Goal: Task Accomplishment & Management: Manage account settings

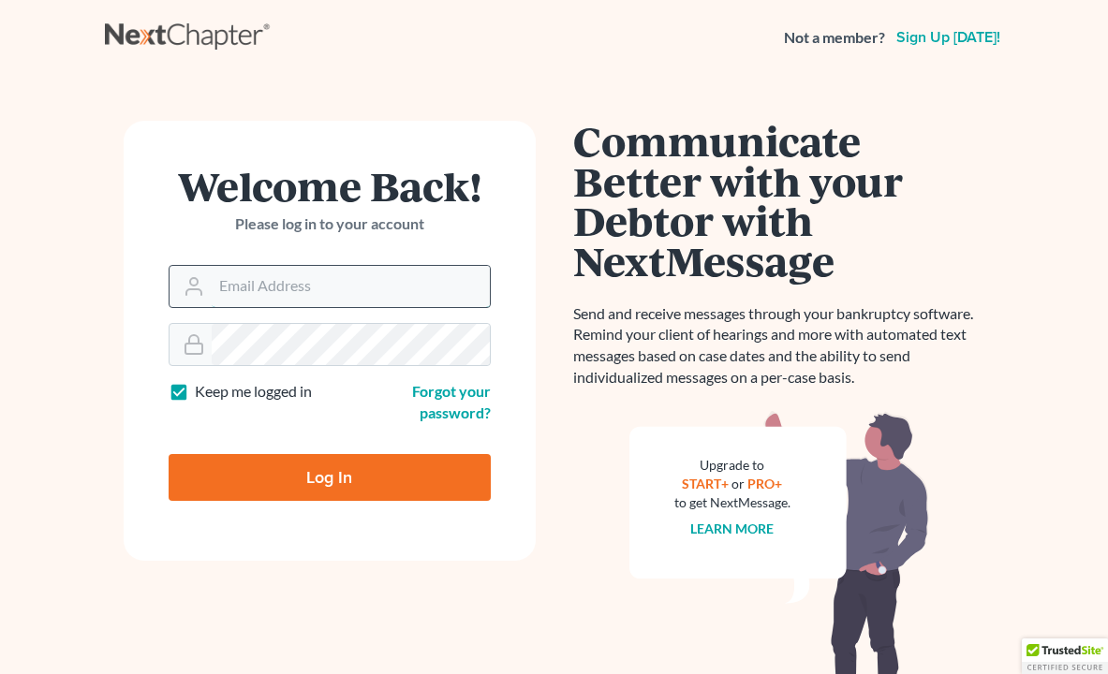
click at [327, 295] on input "Email Address" at bounding box center [351, 286] width 278 height 41
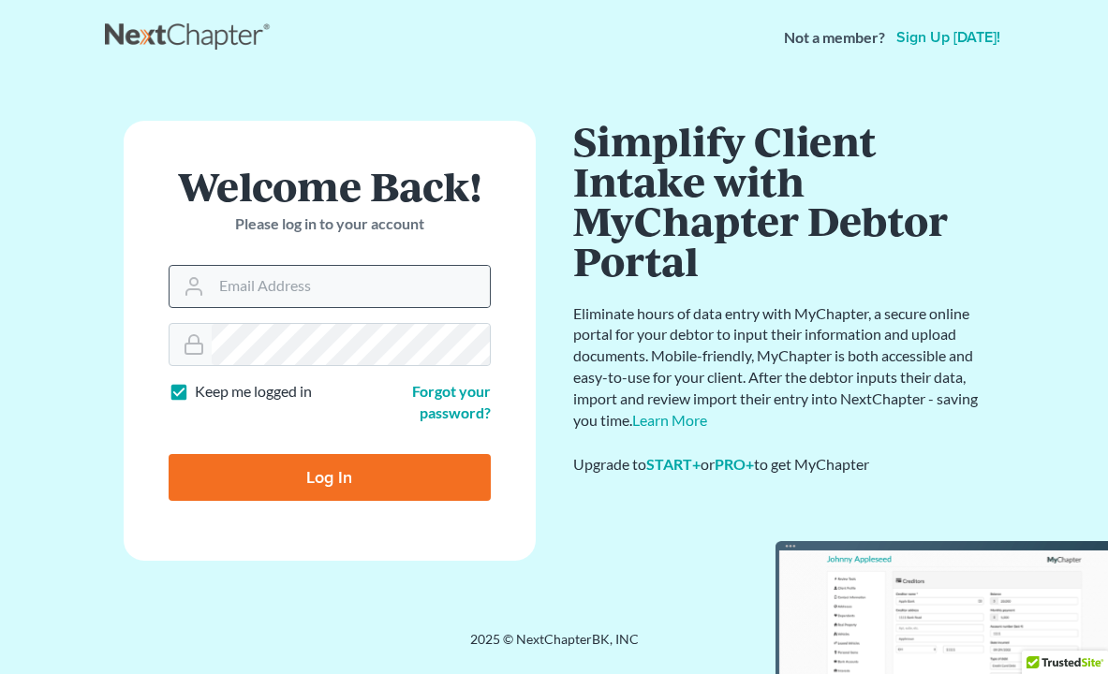
click at [202, 287] on icon at bounding box center [194, 286] width 22 height 22
click at [243, 273] on input "Email Address" at bounding box center [351, 286] width 278 height 41
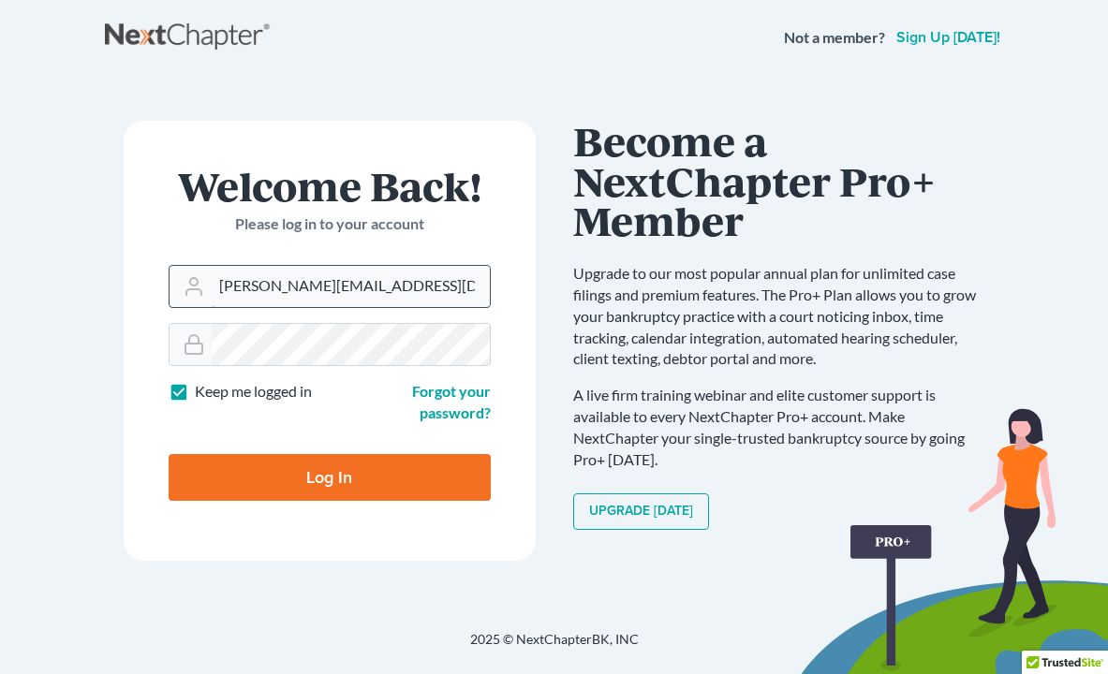
type input "[PERSON_NAME][EMAIL_ADDRESS][DOMAIN_NAME]"
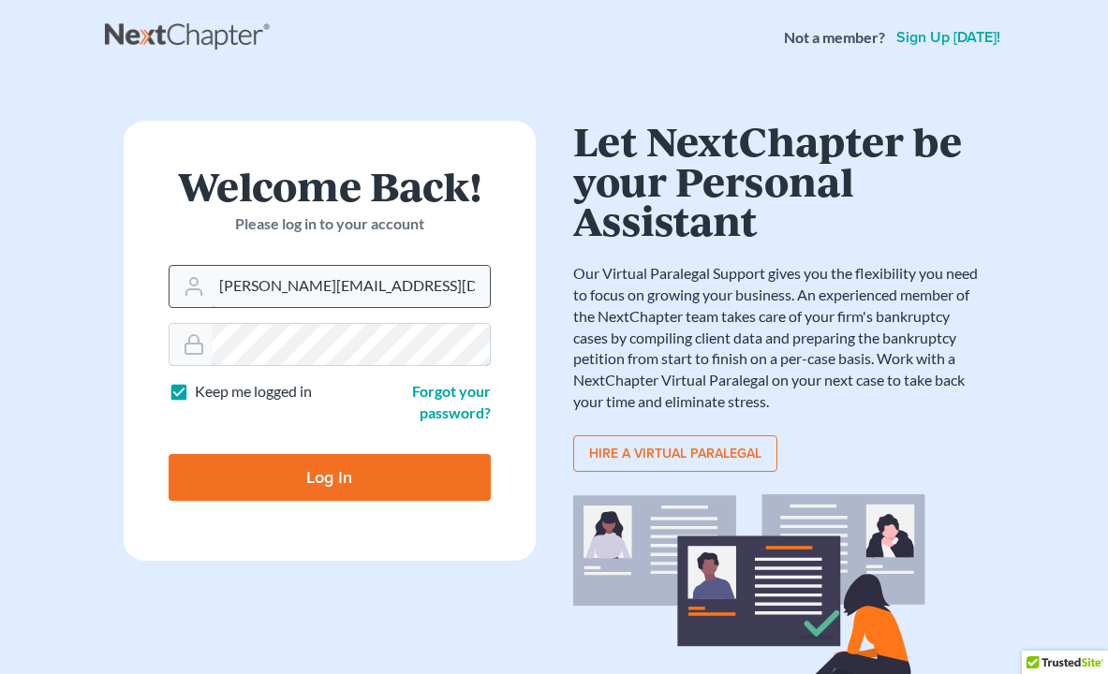
click at [169, 454] on input "Log In" at bounding box center [330, 477] width 322 height 47
type input "Thinking..."
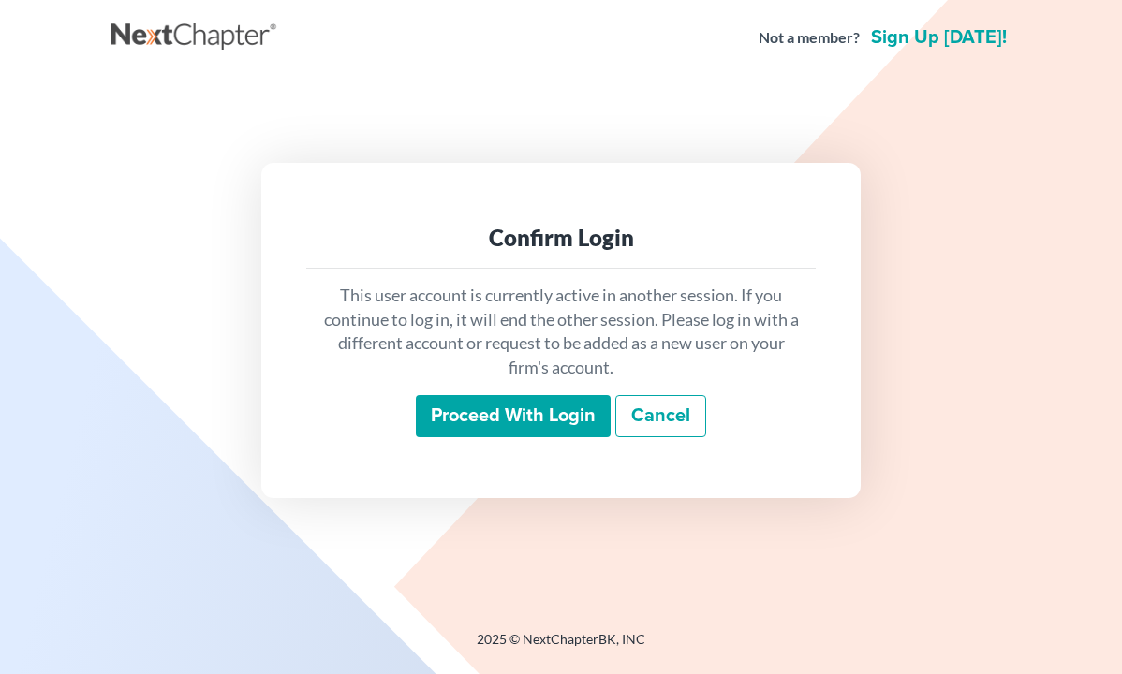
click at [522, 407] on input "Proceed with login" at bounding box center [513, 416] width 195 height 43
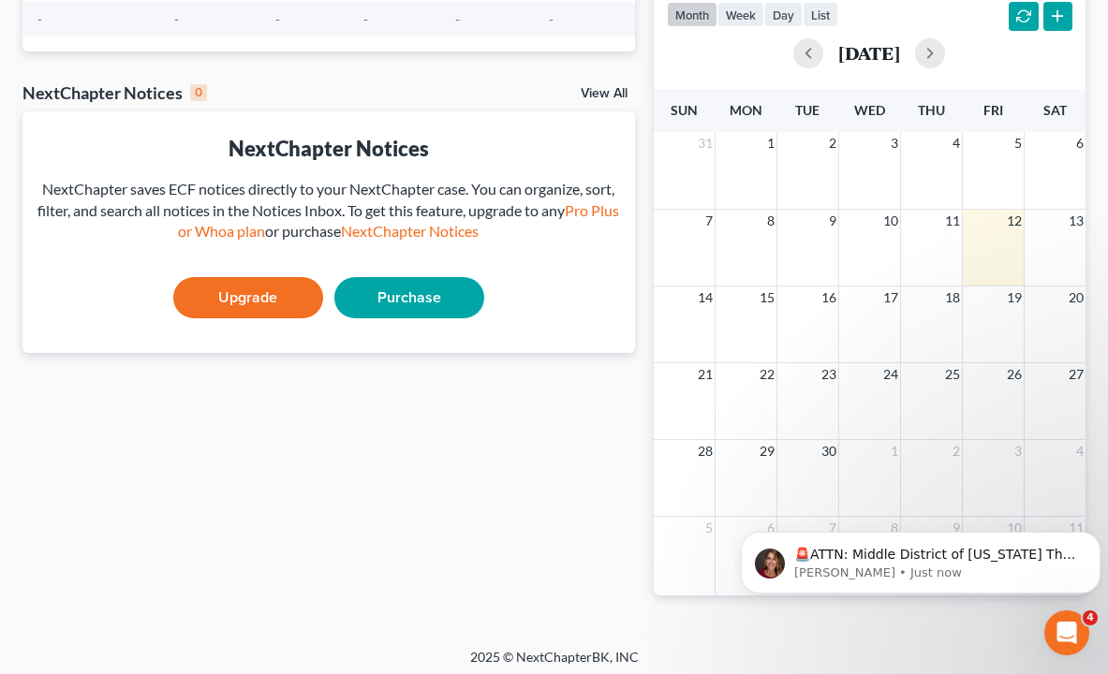
scroll to position [407, 0]
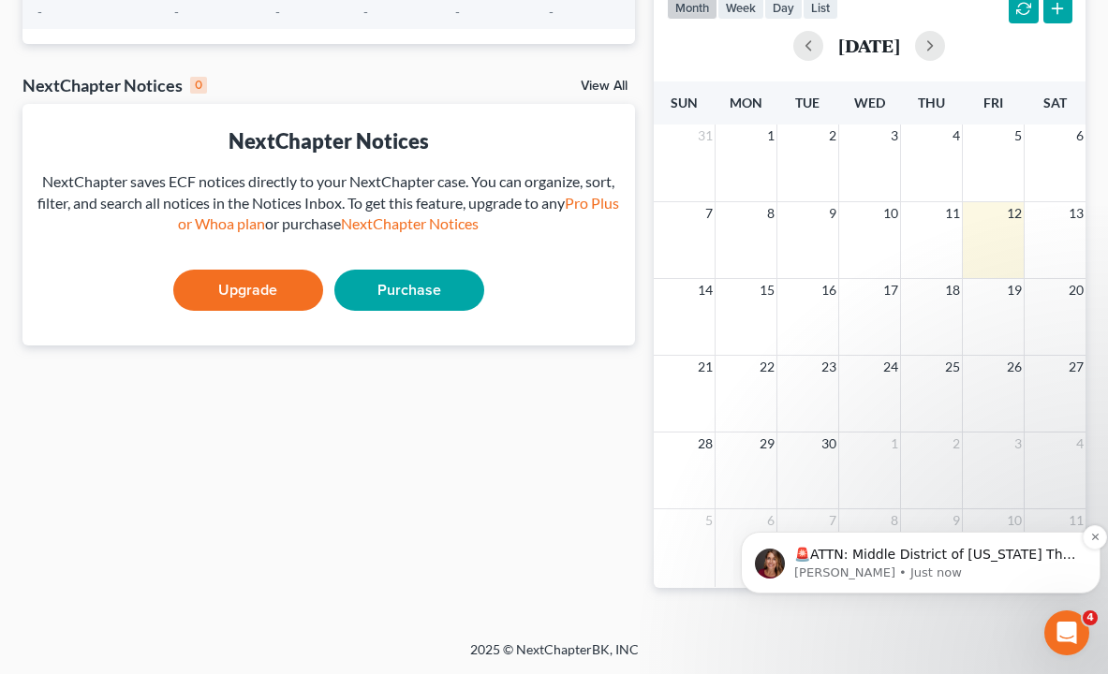
click at [989, 549] on p "🚨ATTN: Middle District of [US_STATE] The court has added a new Credit Counselin…" at bounding box center [935, 555] width 283 height 19
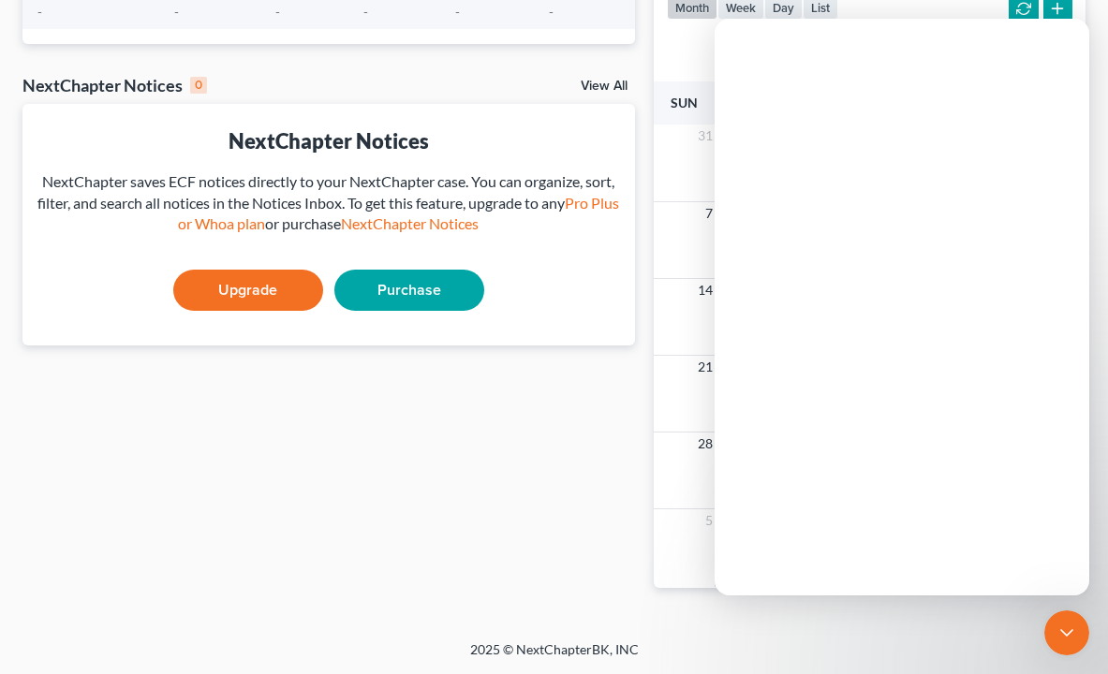
scroll to position [0, 0]
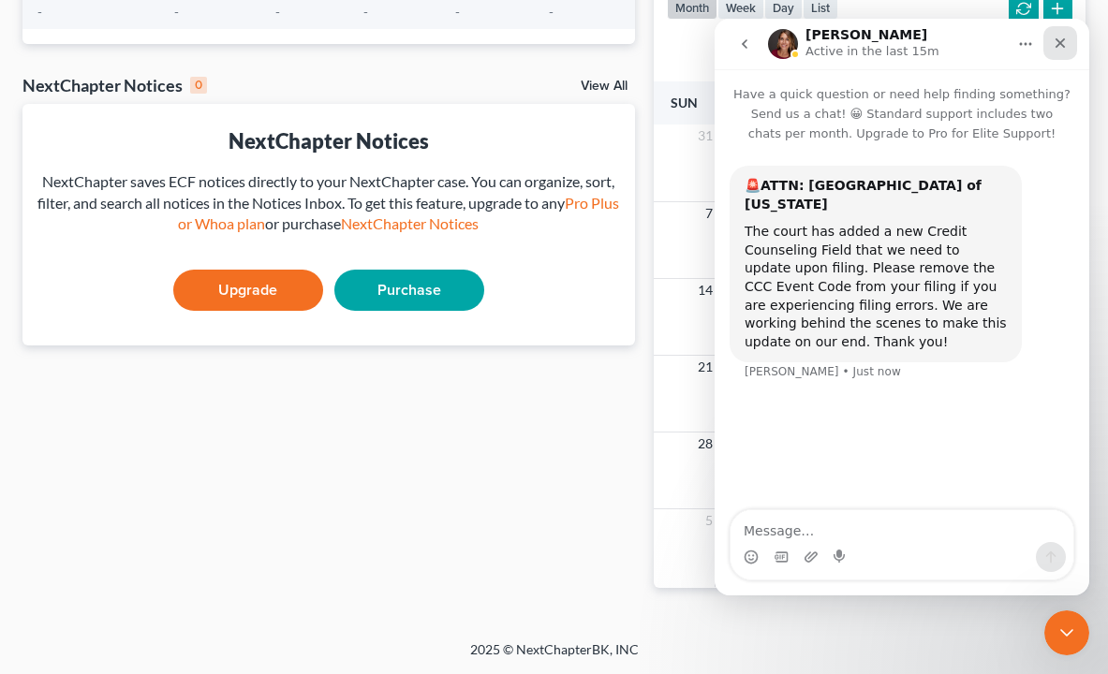
click at [1062, 43] on icon "Close" at bounding box center [1060, 43] width 15 height 15
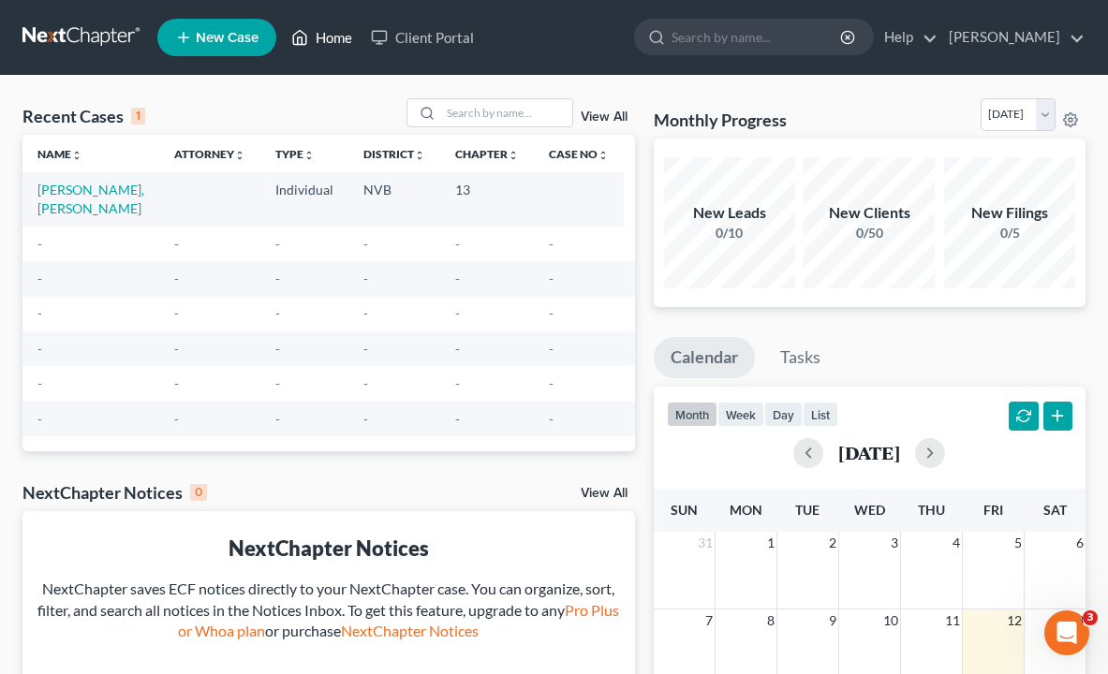
click at [332, 43] on link "Home" at bounding box center [322, 38] width 80 height 34
click at [420, 36] on link "Client Portal" at bounding box center [422, 38] width 122 height 34
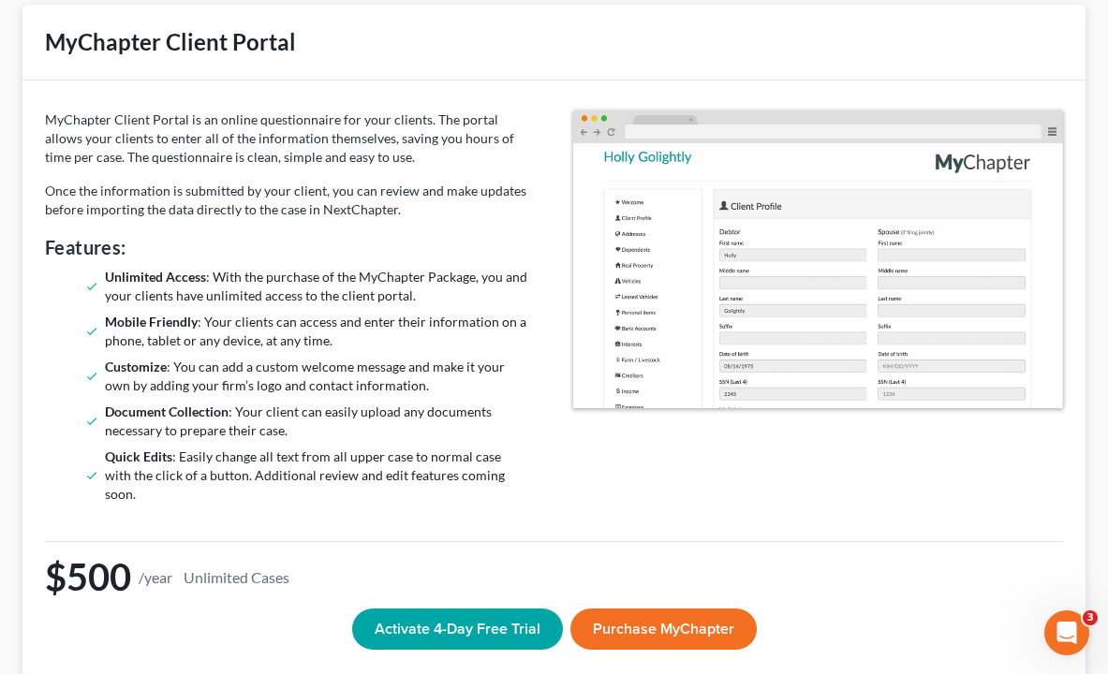
scroll to position [134, 0]
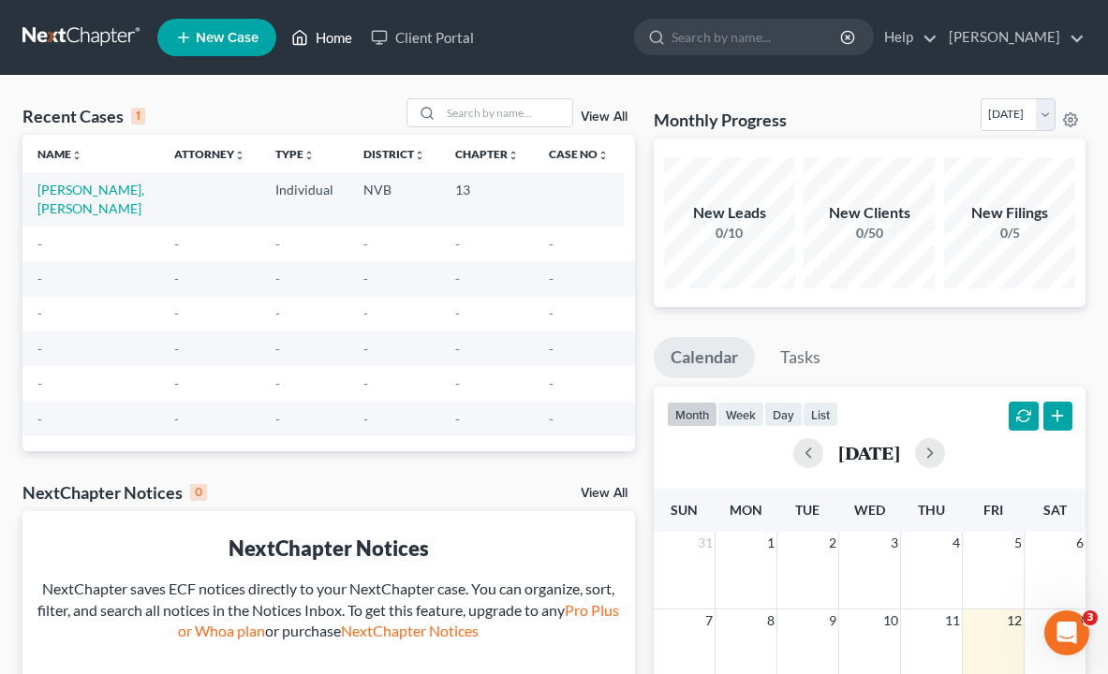
click at [334, 36] on link "Home" at bounding box center [322, 38] width 80 height 34
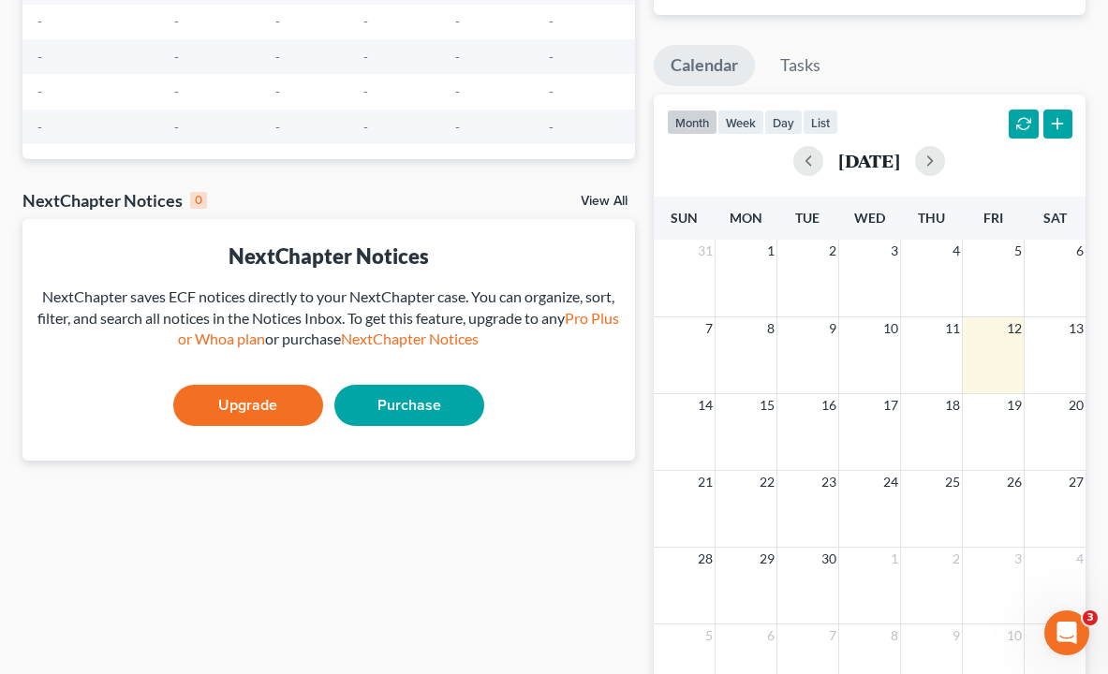
scroll to position [375, 0]
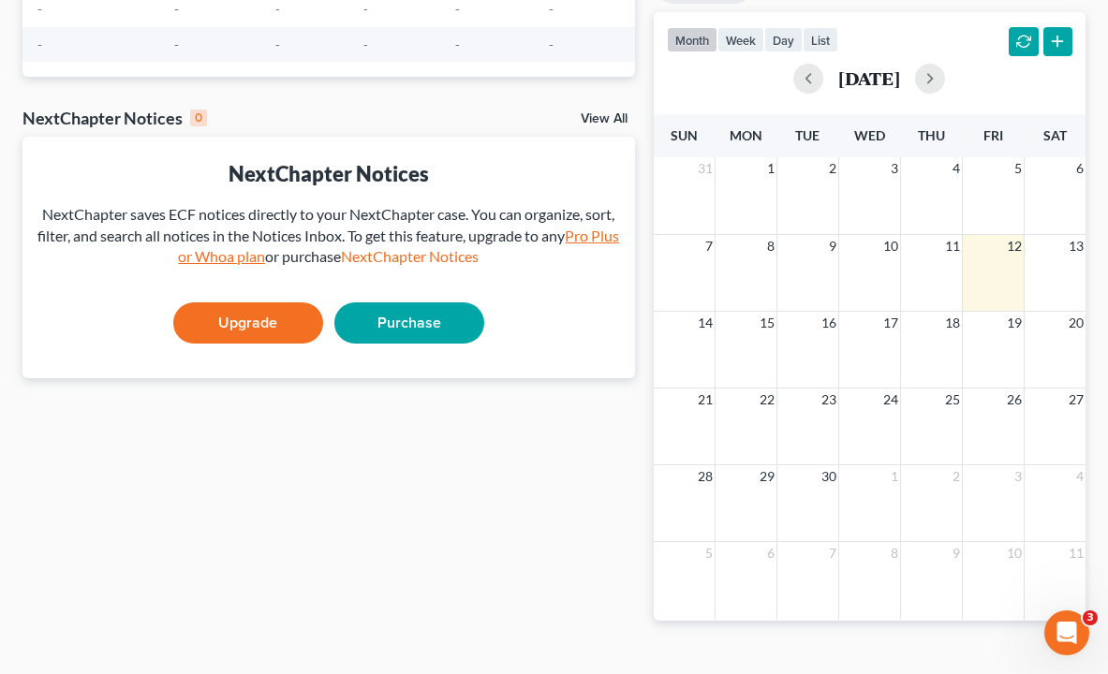
click at [194, 259] on link "Pro Plus or Whoa plan" at bounding box center [398, 246] width 441 height 39
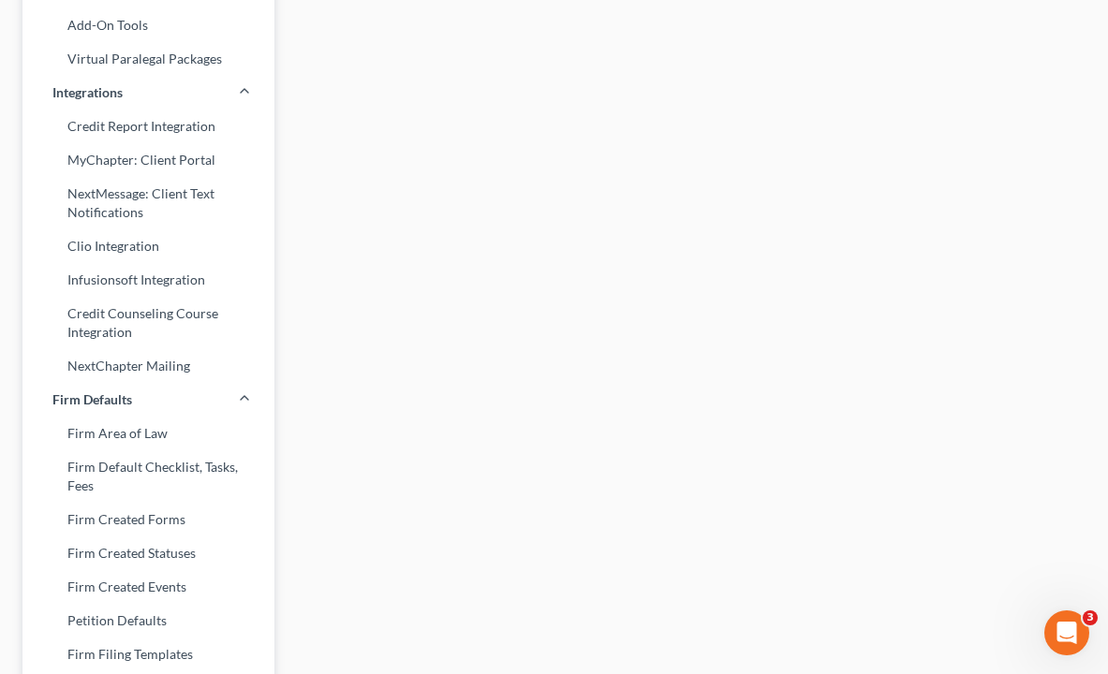
scroll to position [168, 0]
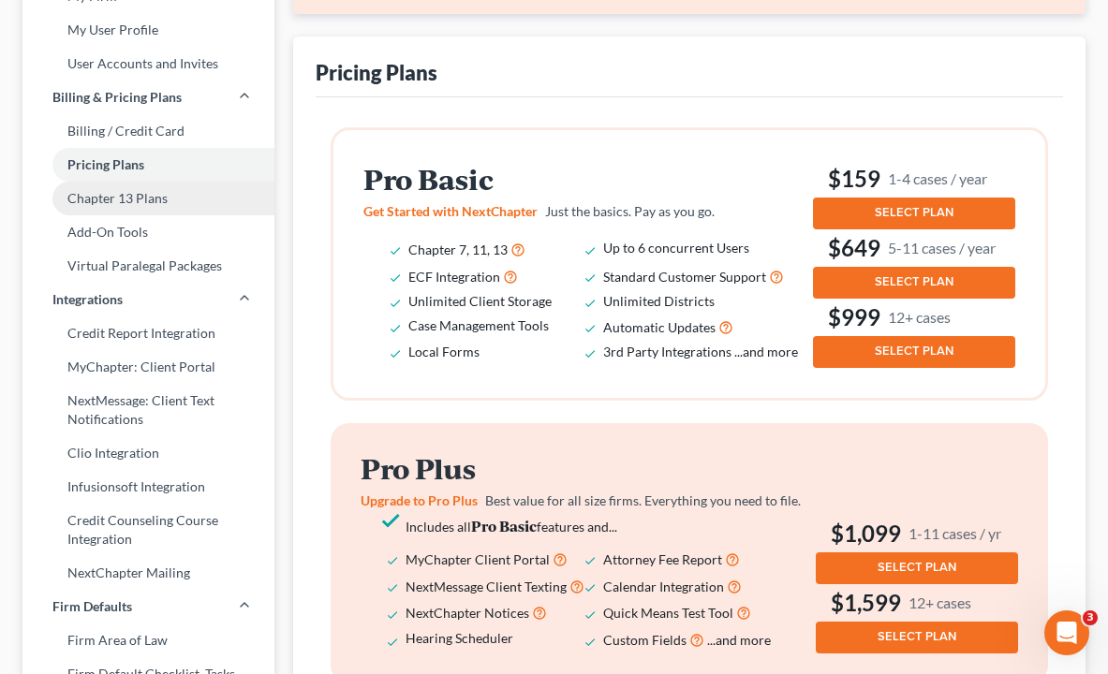
click at [155, 197] on link "Chapter 13 Plans" at bounding box center [148, 199] width 252 height 34
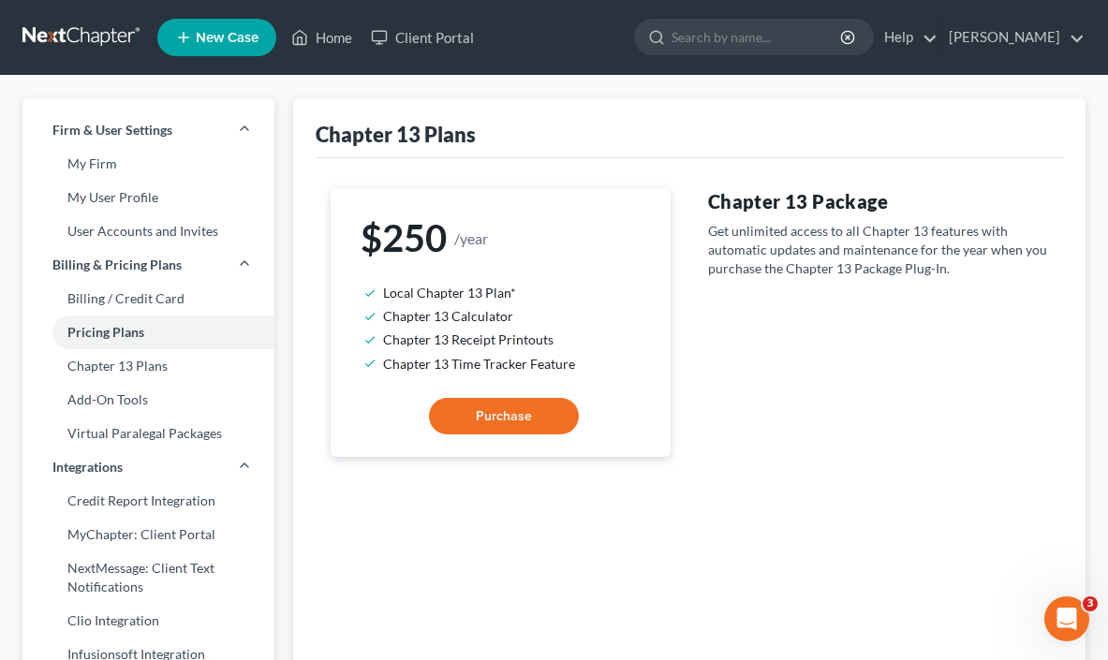
drag, startPoint x: 795, startPoint y: 246, endPoint x: 329, endPoint y: 227, distance: 466.7
click at [136, 281] on link "Billing & Pricing Plans" at bounding box center [148, 265] width 252 height 34
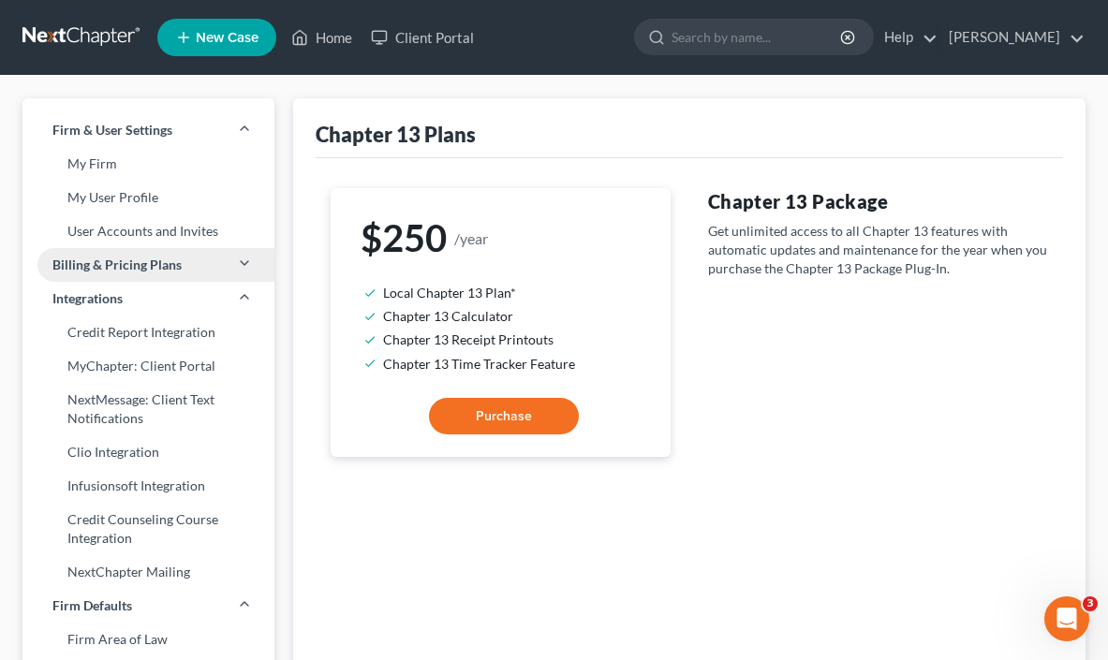
click at [122, 257] on span "Billing & Pricing Plans" at bounding box center [116, 265] width 129 height 19
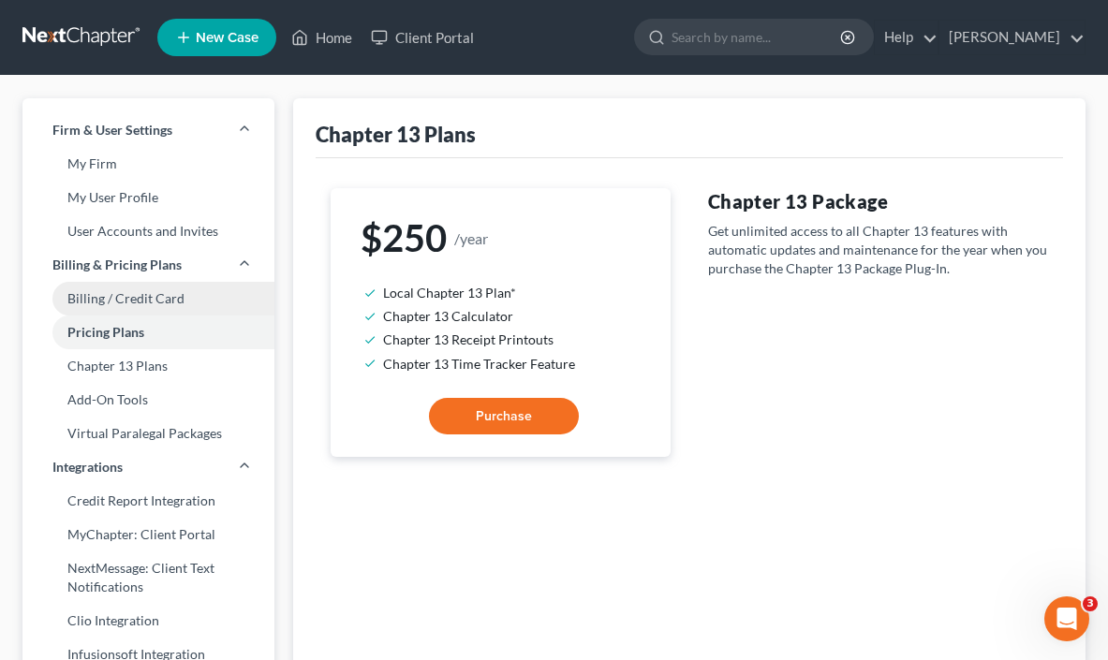
click at [121, 300] on link "Billing / Credit Card" at bounding box center [148, 299] width 252 height 34
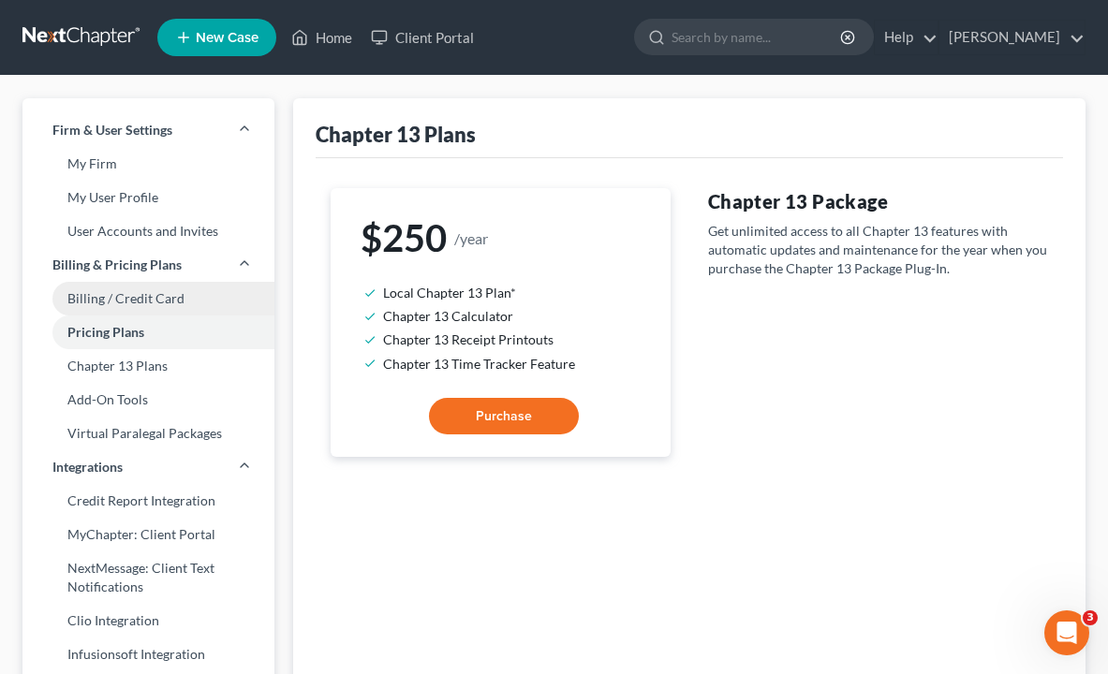
select select "31"
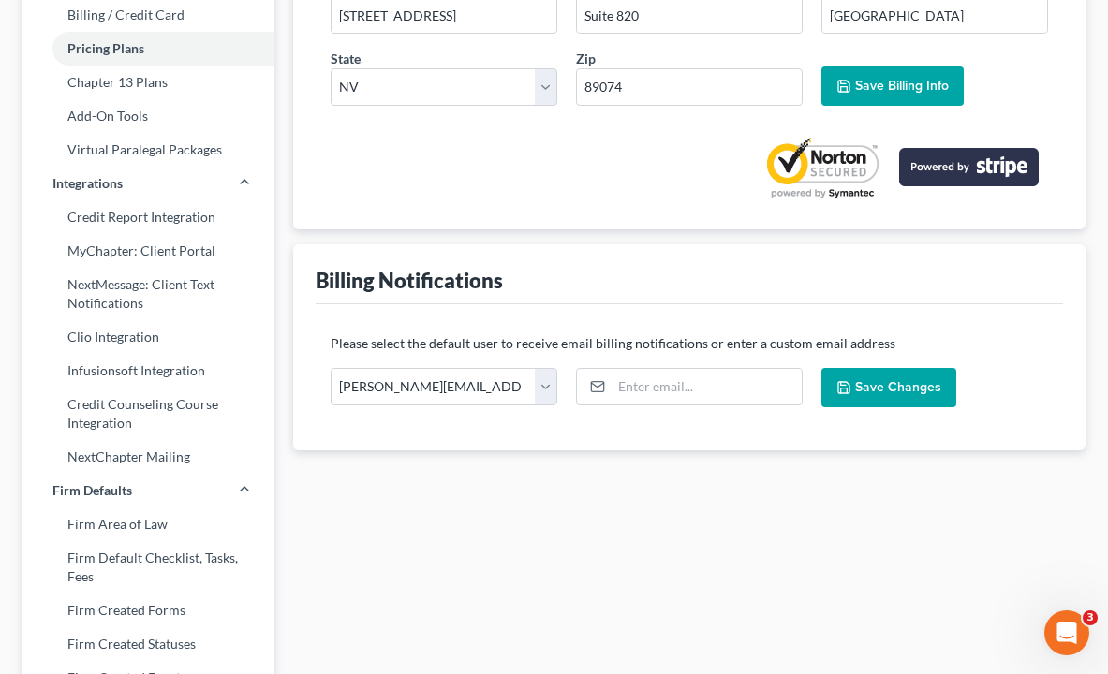
scroll to position [375, 0]
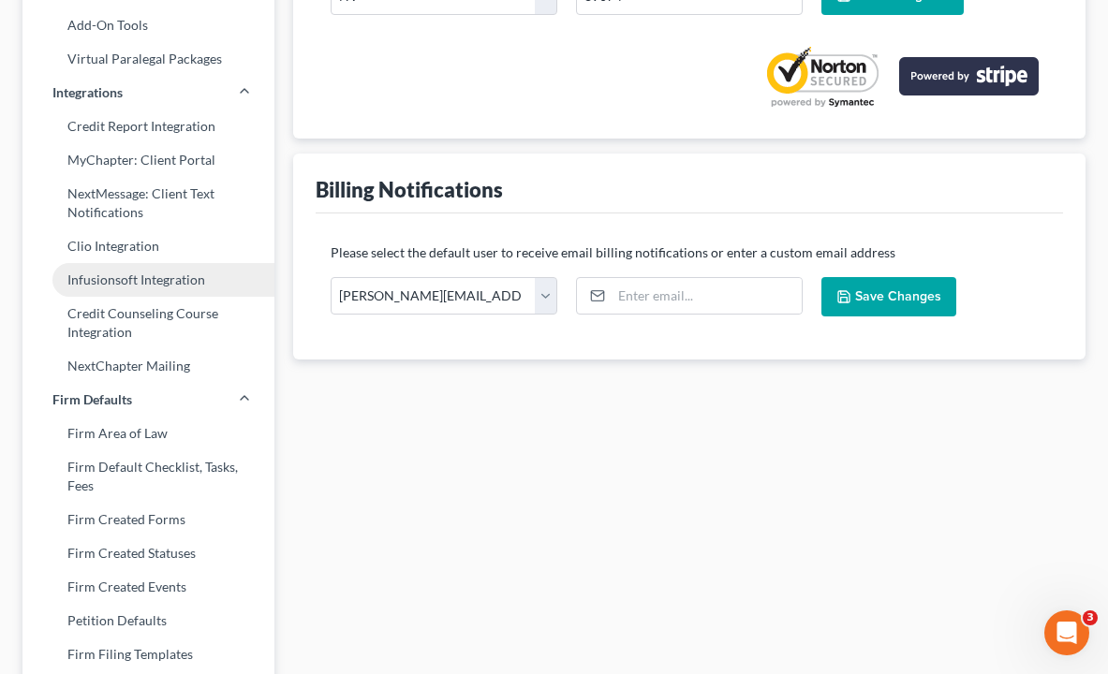
click at [128, 294] on link "Infusionsoft Integration" at bounding box center [148, 280] width 252 height 34
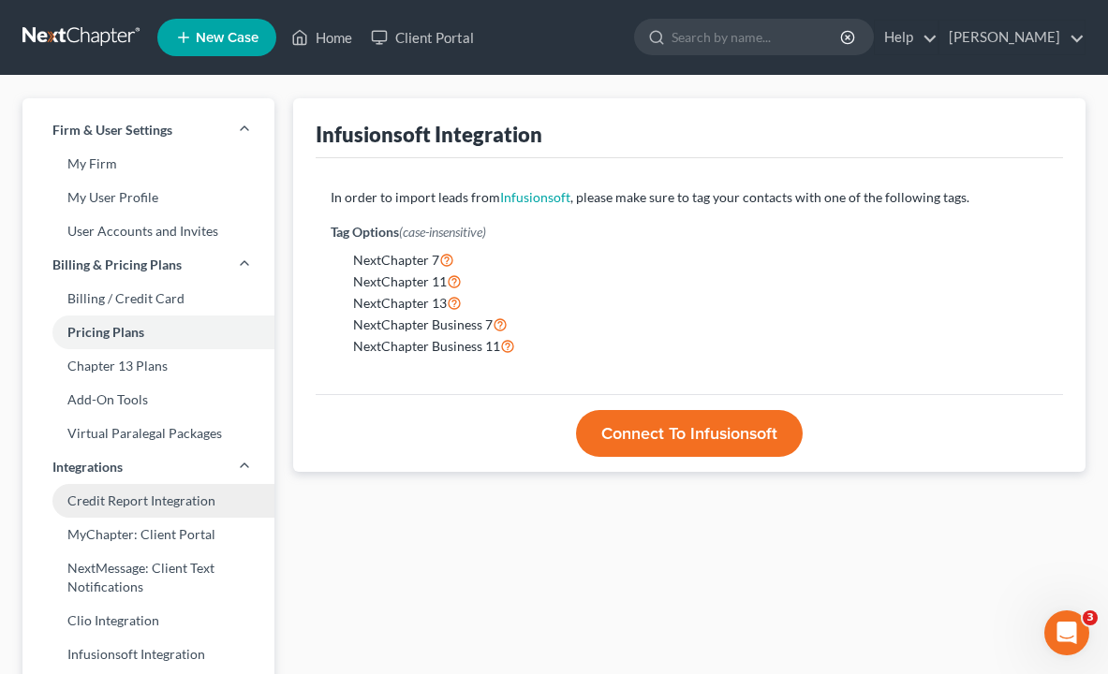
click at [185, 507] on link "Credit Report Integration" at bounding box center [148, 501] width 252 height 34
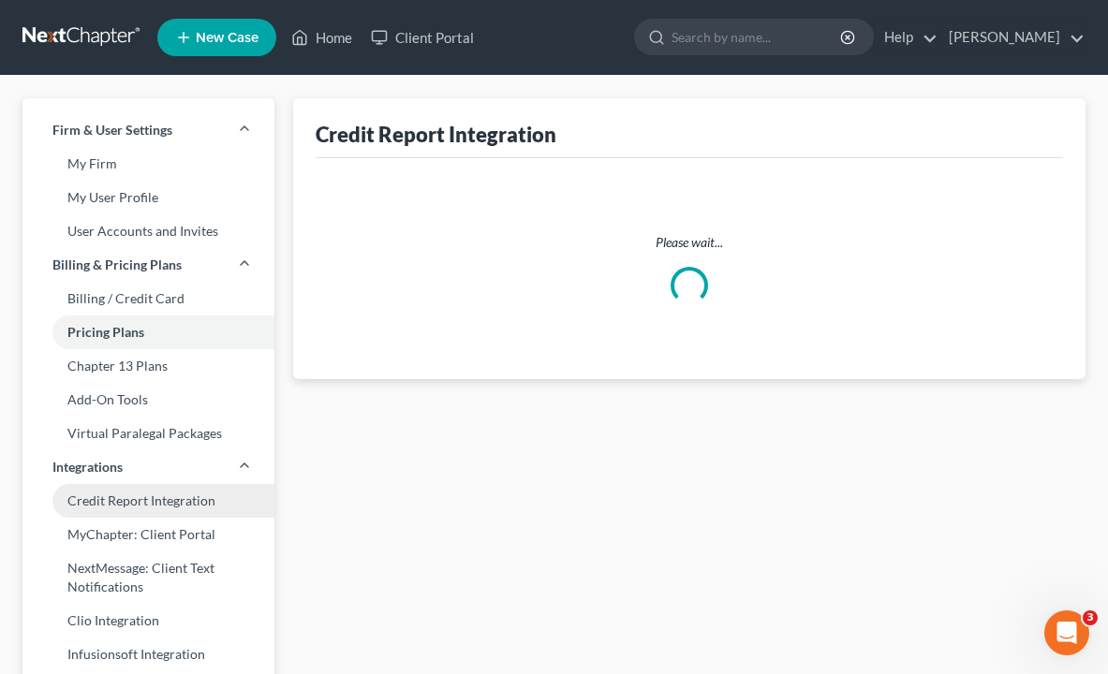
select select "31"
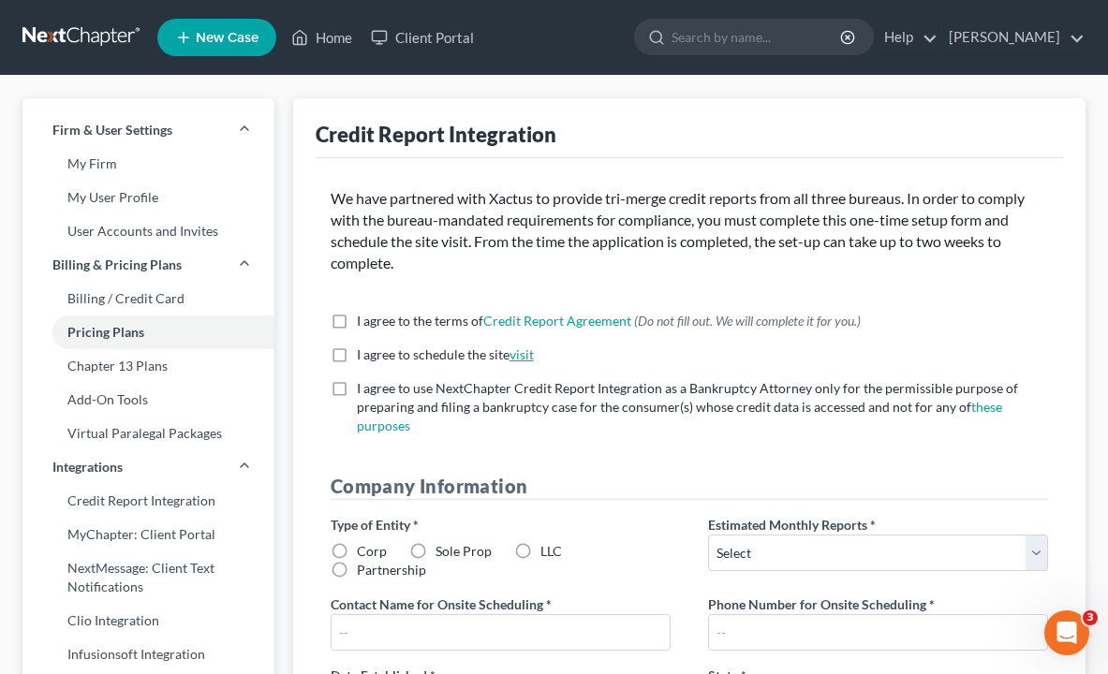
click at [531, 355] on link "visit" at bounding box center [521, 354] width 24 height 16
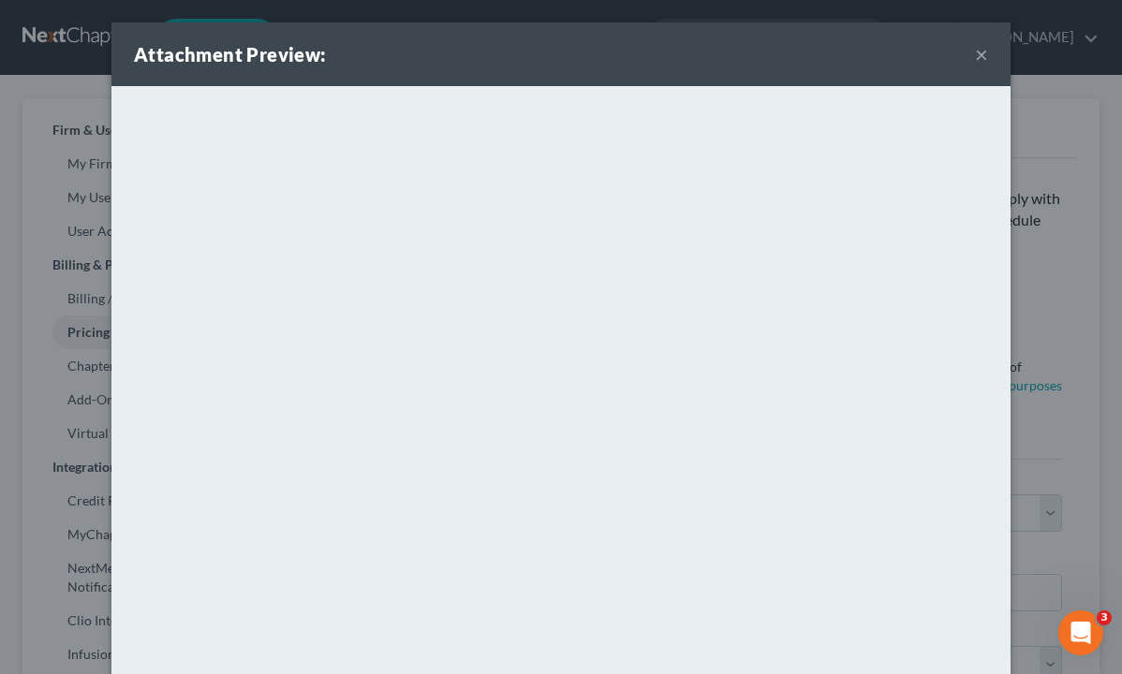
click at [1074, 199] on div "Attachment Preview: × <object ng-attr-data='[URL][DOMAIN_NAME]' type='applicati…" at bounding box center [561, 337] width 1122 height 674
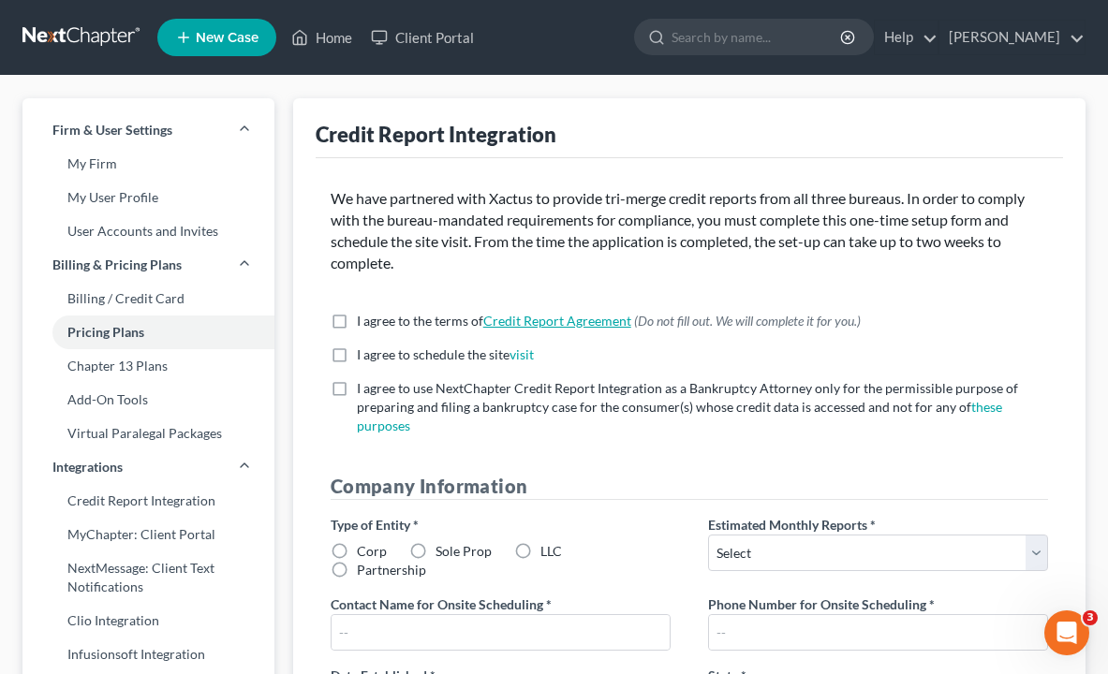
click at [575, 316] on link "Credit Report Agreement" at bounding box center [557, 321] width 148 height 16
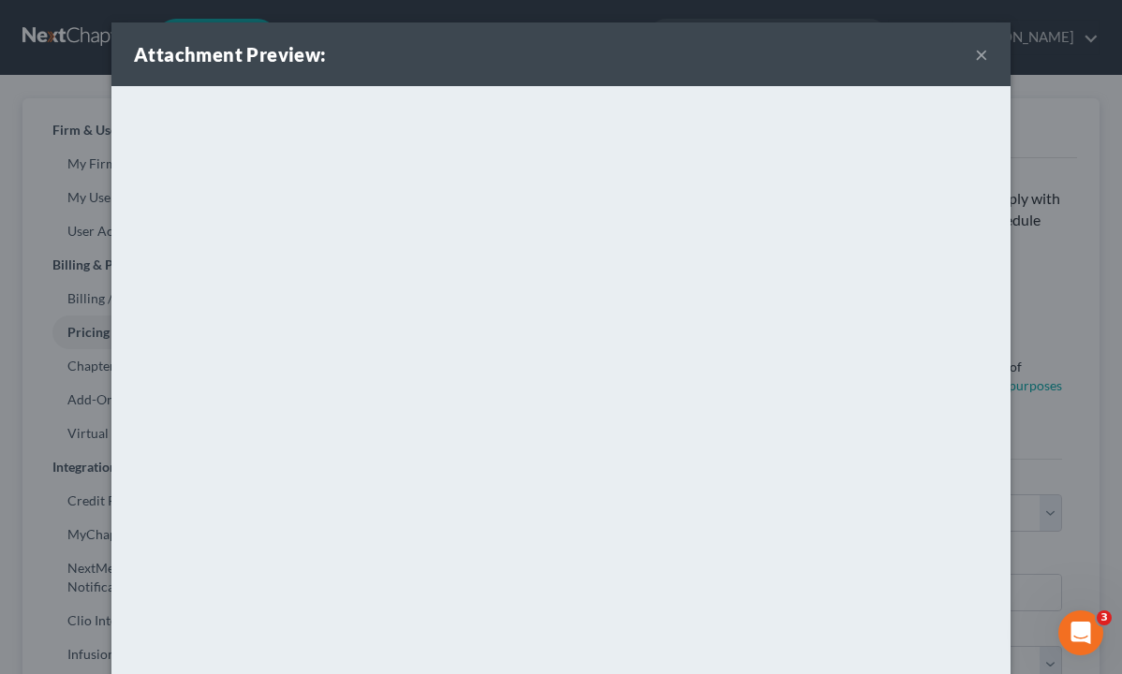
click at [975, 57] on button "×" at bounding box center [981, 54] width 13 height 22
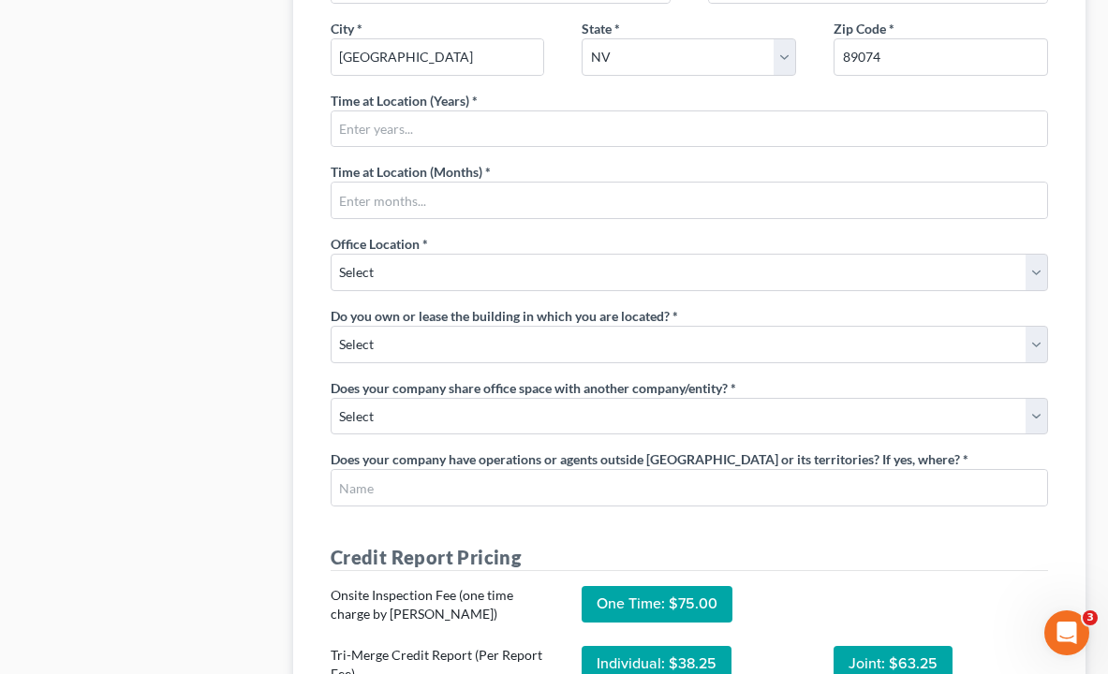
scroll to position [1311, 0]
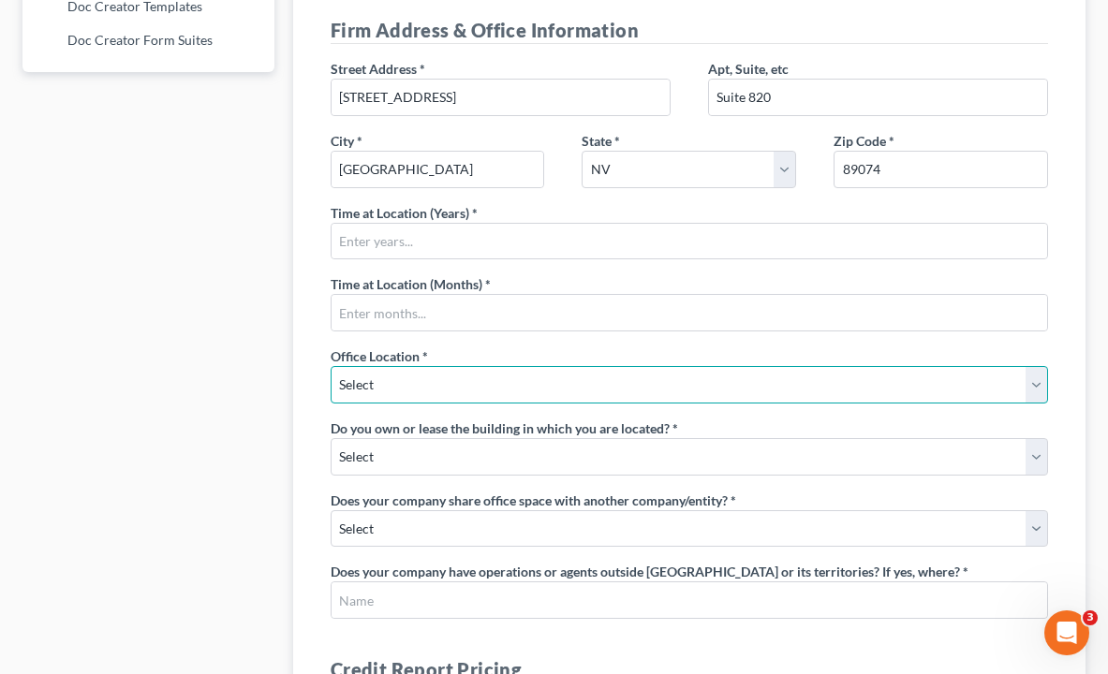
click at [555, 367] on select "Select Commercial Residential" at bounding box center [689, 384] width 717 height 37
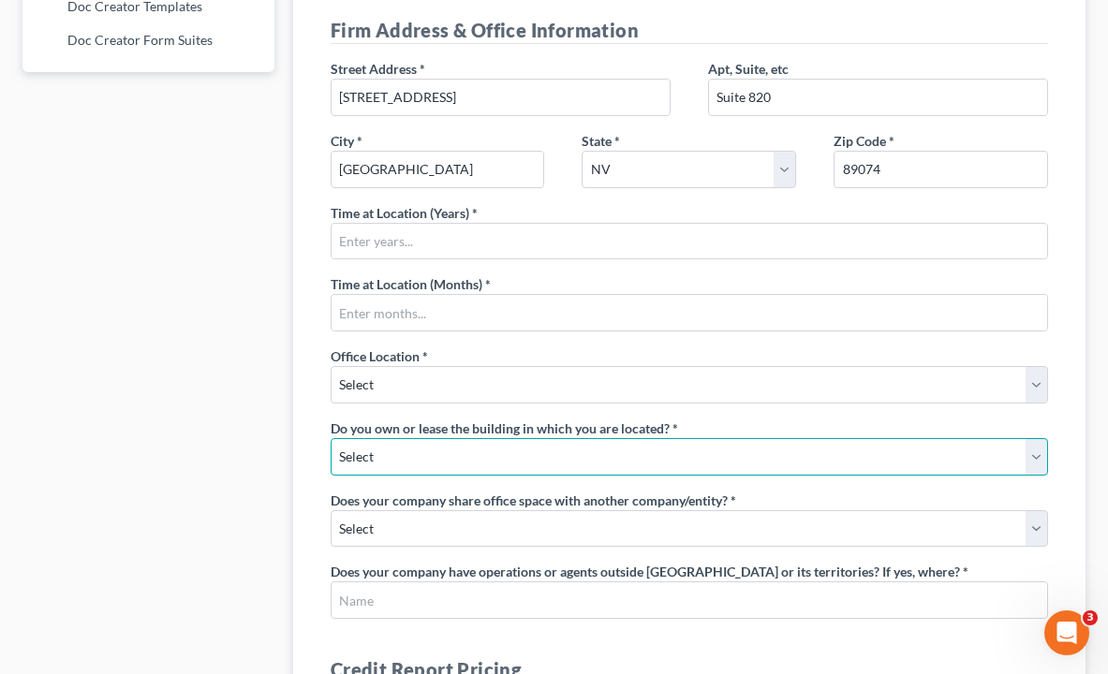
click at [405, 451] on select "Select Own Lease" at bounding box center [689, 456] width 717 height 37
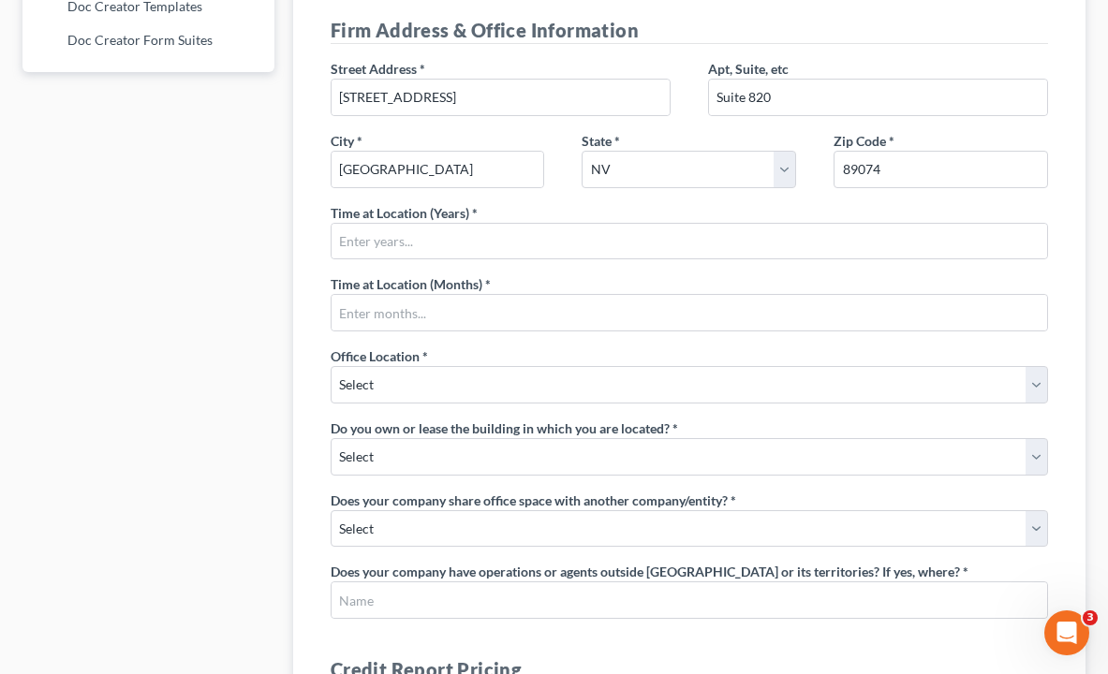
click at [474, 582] on input "text" at bounding box center [688, 600] width 715 height 36
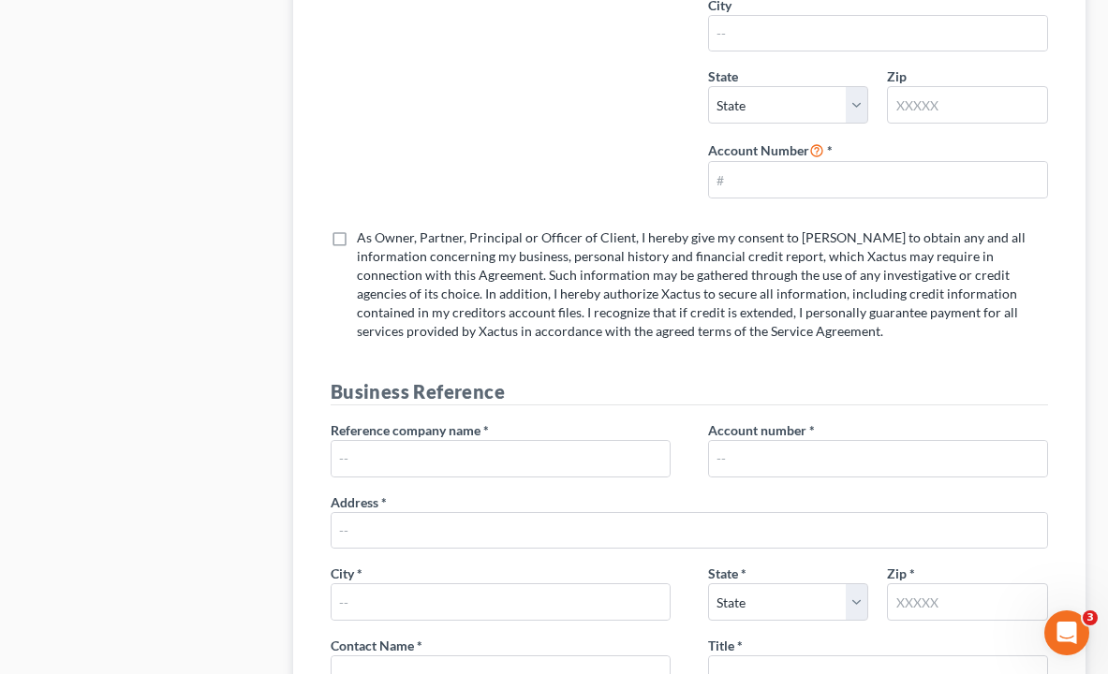
scroll to position [0, 0]
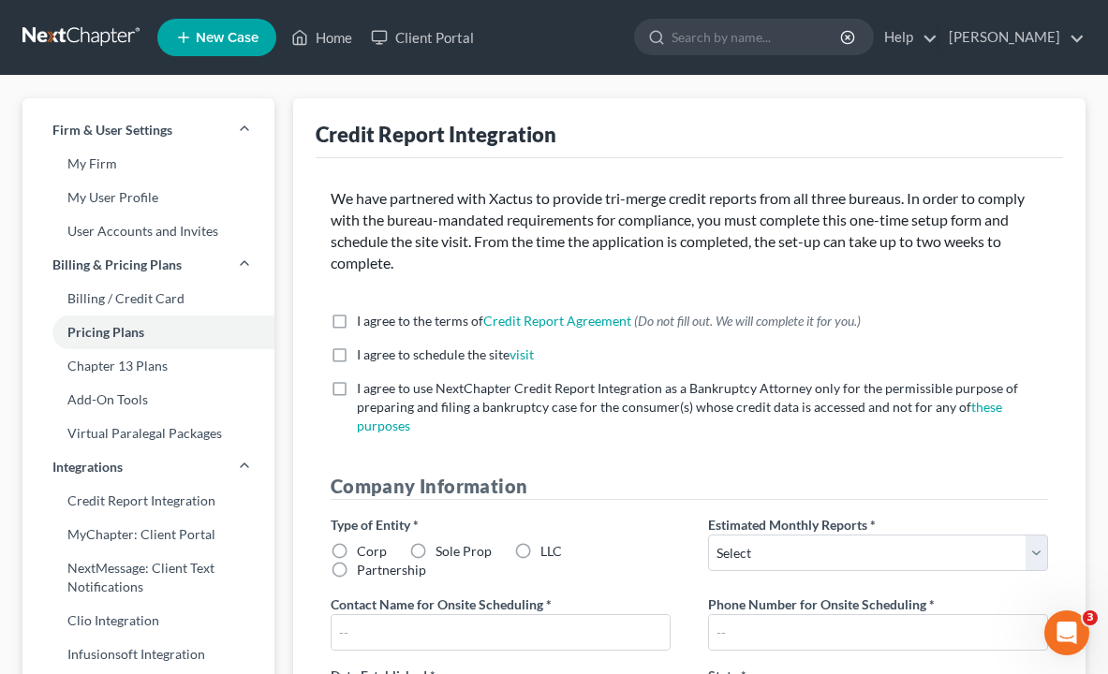
drag, startPoint x: 260, startPoint y: 482, endPoint x: 261, endPoint y: -184, distance: 665.8
click at [125, 375] on link "Chapter 13 Plans" at bounding box center [148, 366] width 252 height 34
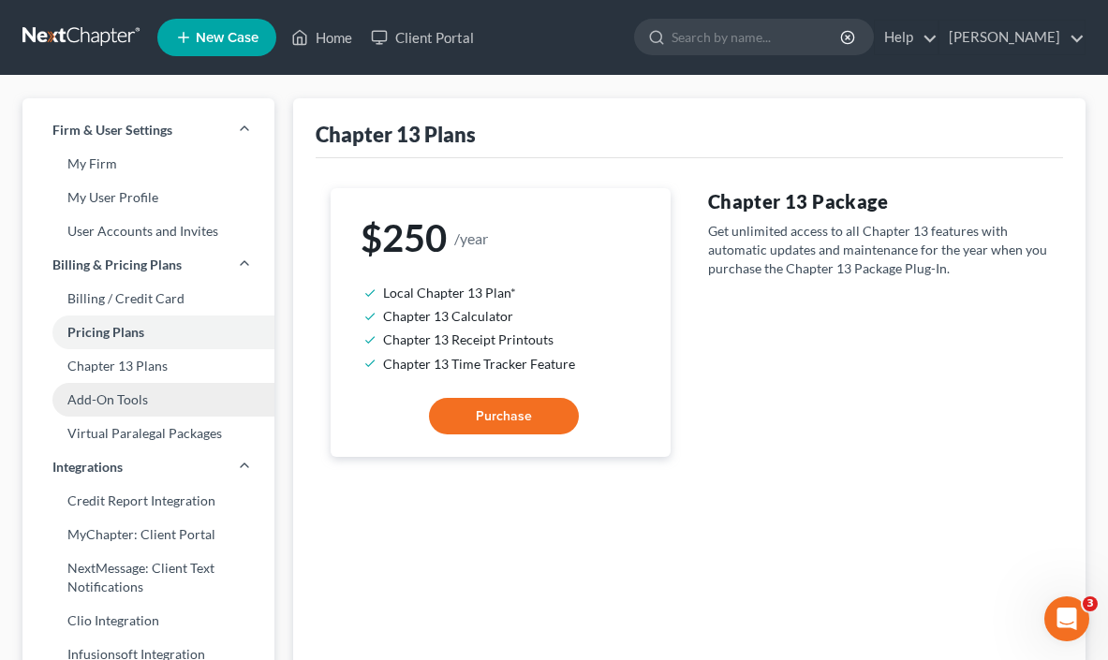
click at [126, 406] on link "Add-On Tools" at bounding box center [148, 400] width 252 height 34
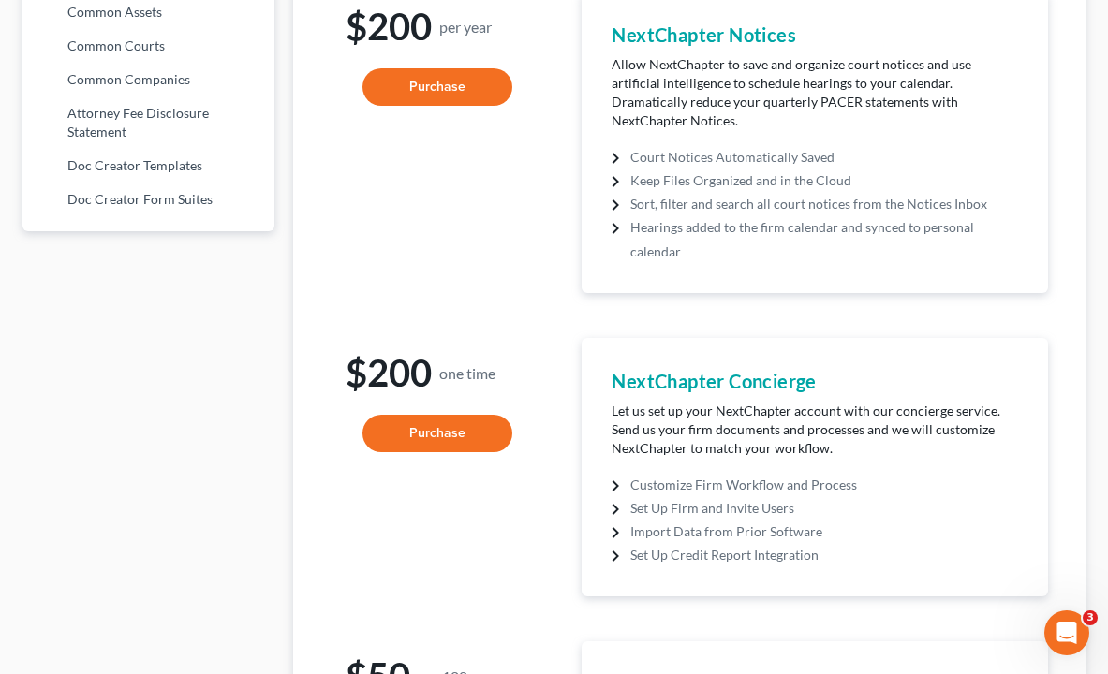
scroll to position [790, 0]
